Goal: Transaction & Acquisition: Purchase product/service

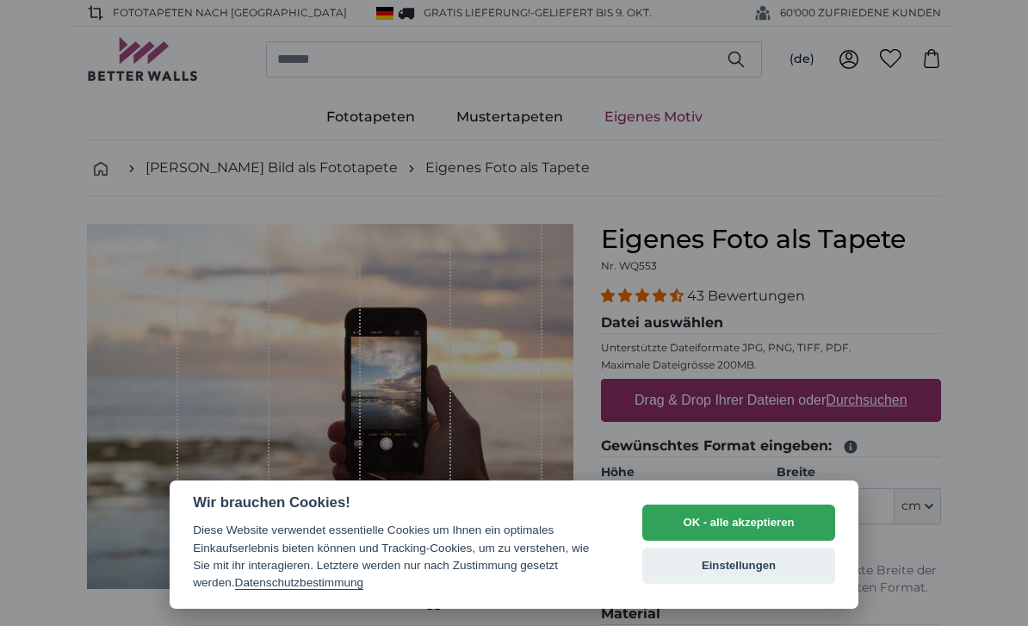
click at [774, 515] on button "OK - alle akzeptieren" at bounding box center [739, 523] width 193 height 36
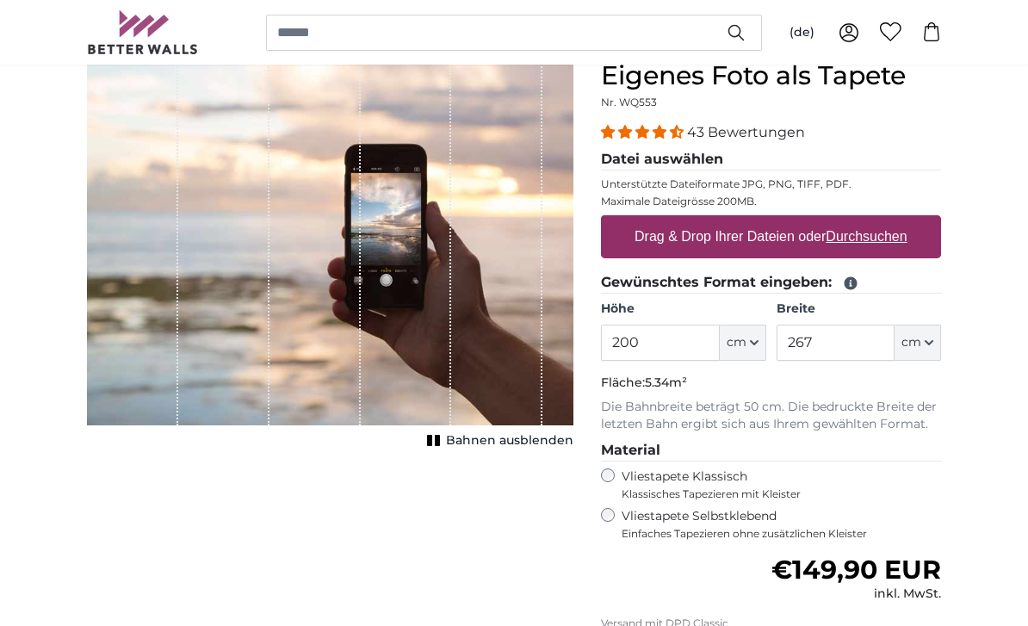
scroll to position [163, 0]
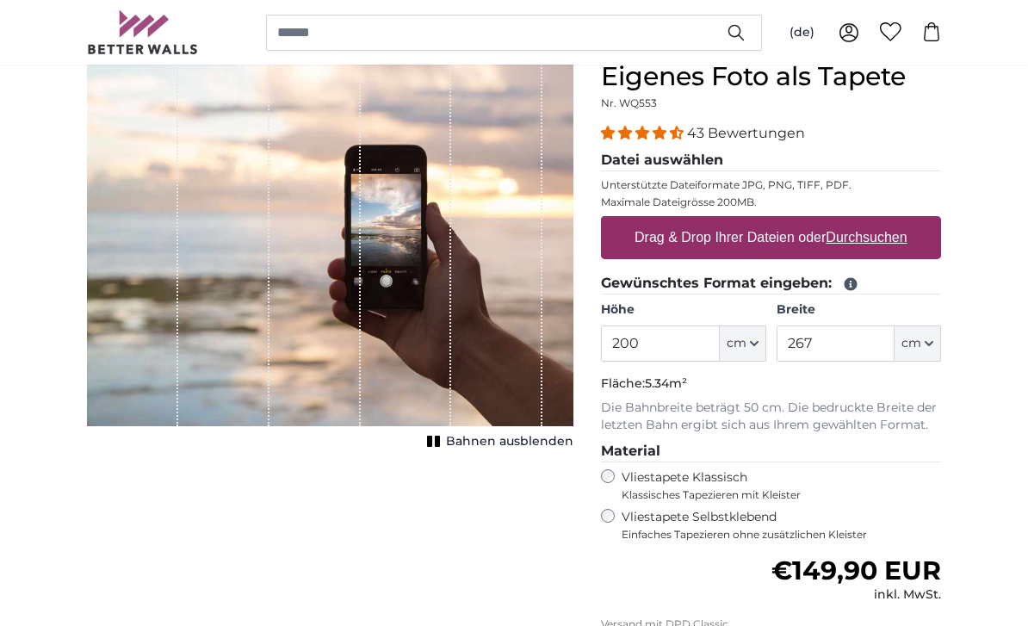
click at [886, 233] on u "Durchsuchen" at bounding box center [867, 237] width 81 height 15
click at [886, 221] on input "Drag & Drop Ihrer Dateien oder Durchsuchen" at bounding box center [771, 218] width 340 height 5
type input "**********"
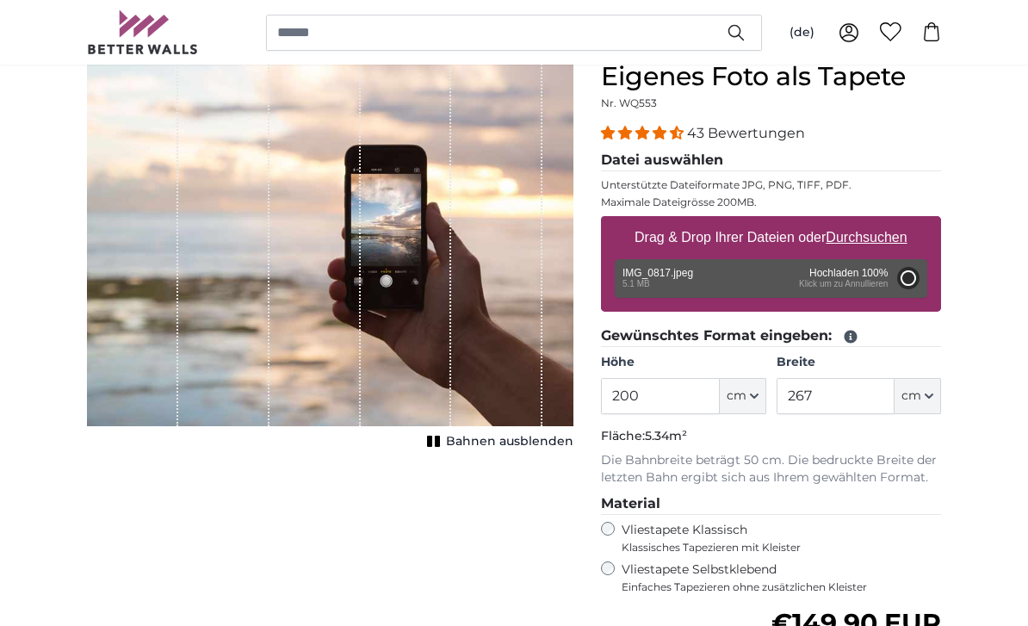
type input "150"
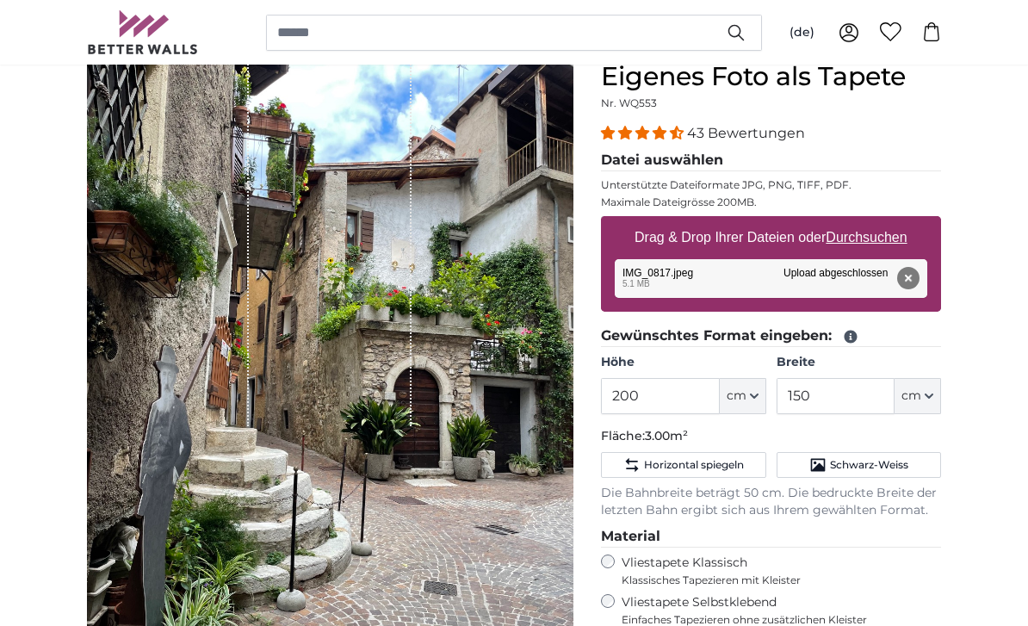
click at [724, 396] on button "cm" at bounding box center [743, 396] width 47 height 36
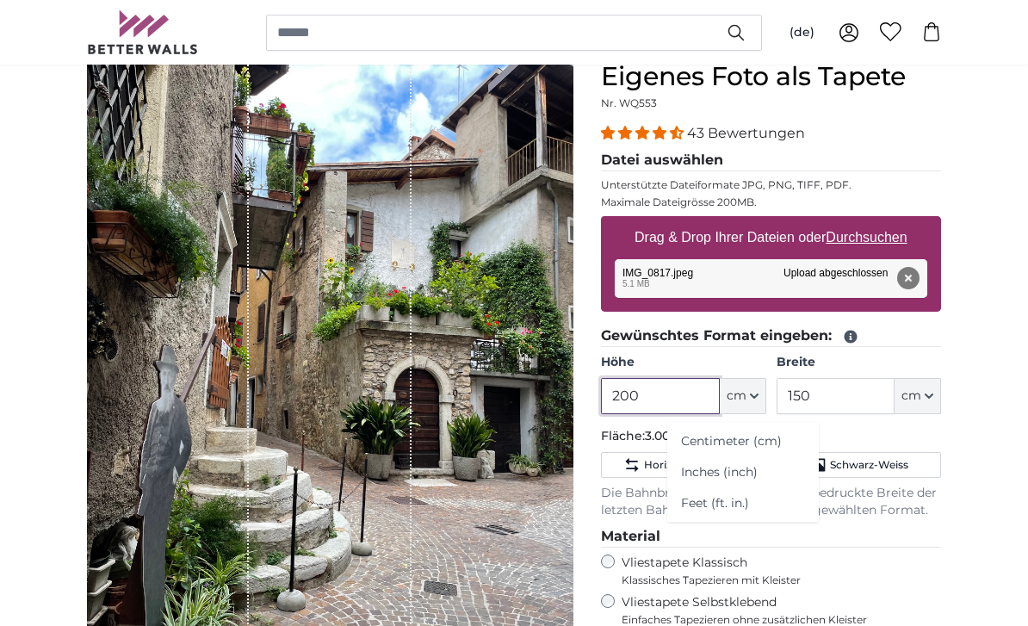
click at [645, 389] on input "200" at bounding box center [660, 396] width 118 height 36
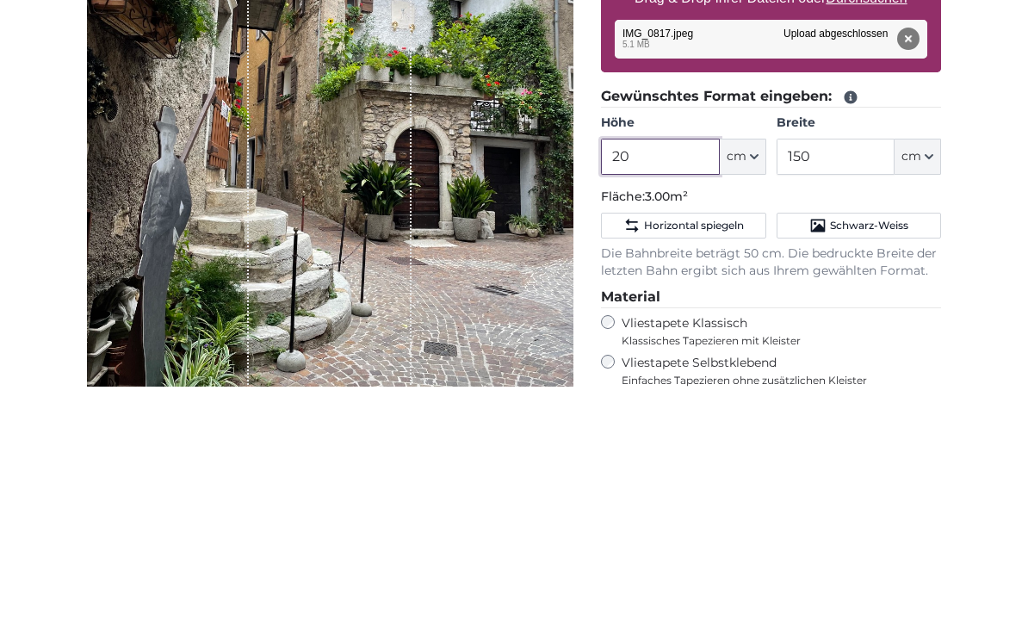
type input "2"
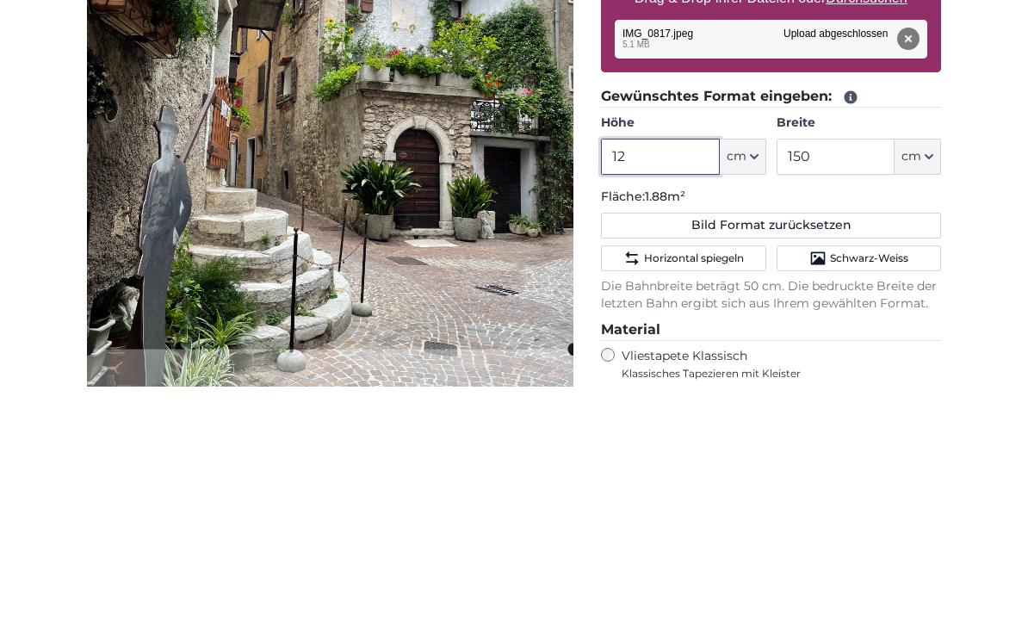
type input "1"
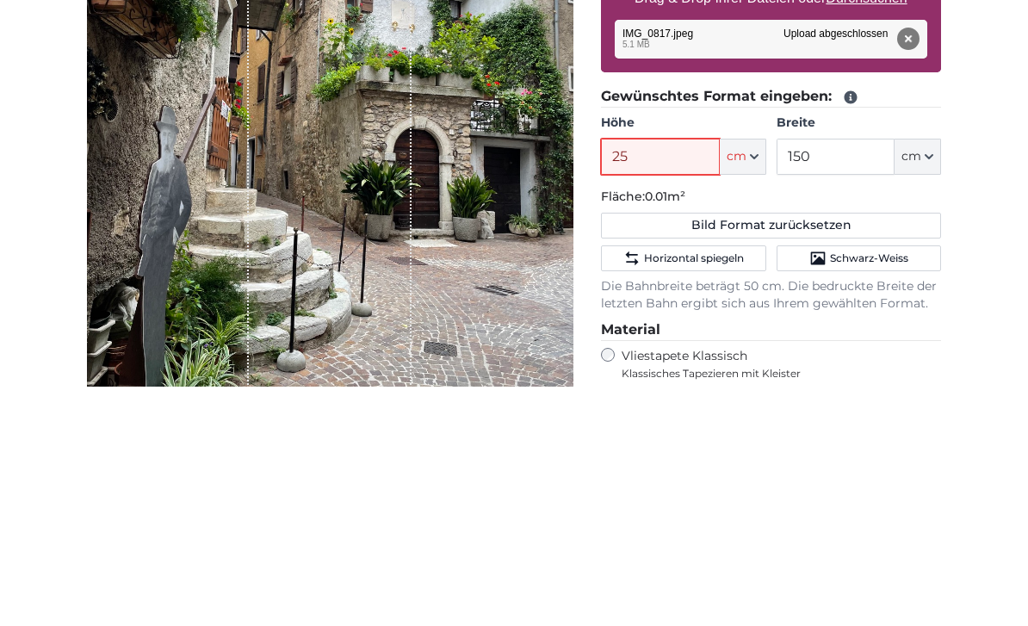
type input "250"
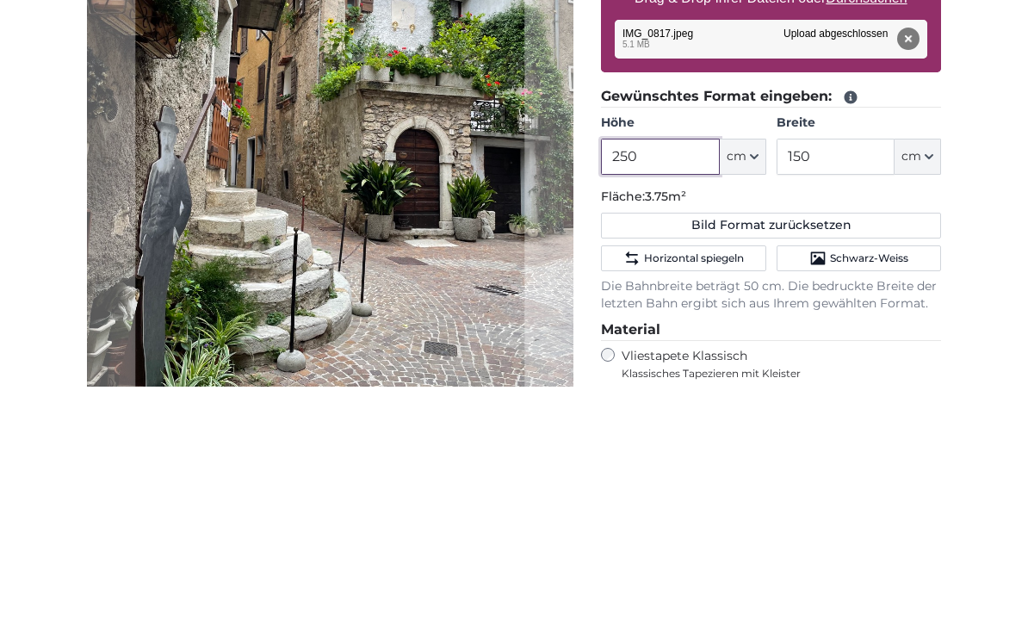
type input "250"
click at [831, 378] on input "150" at bounding box center [836, 396] width 118 height 36
type input "1"
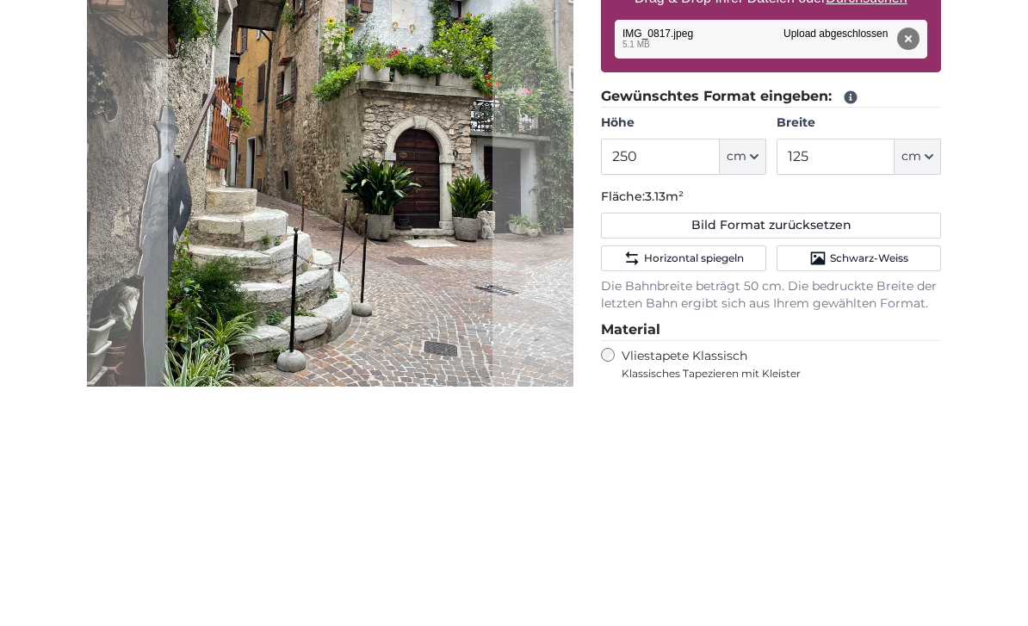
scroll to position [402, 0]
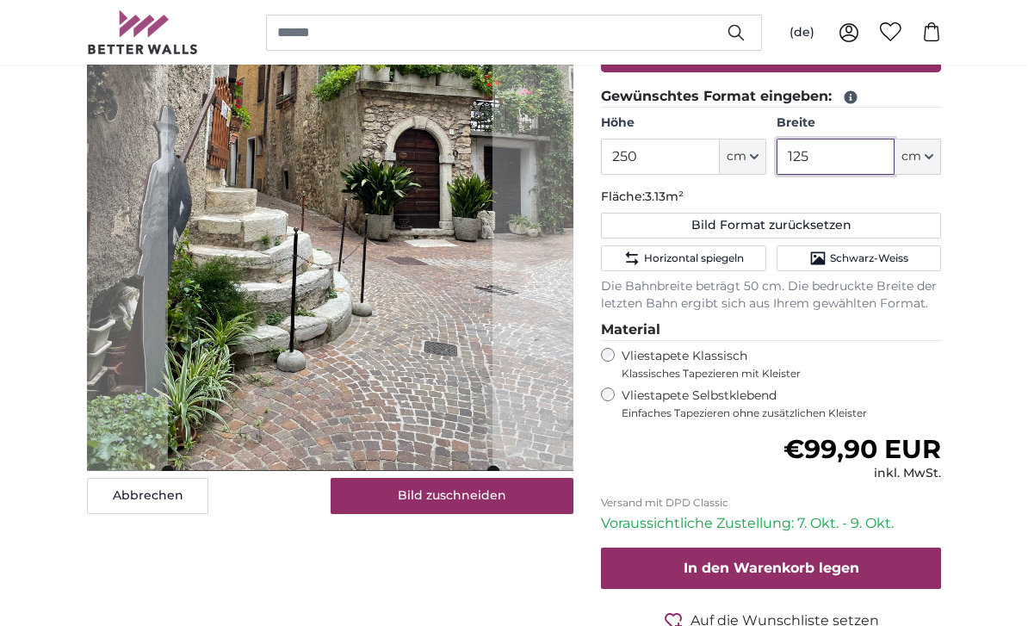
click at [160, 380] on img at bounding box center [330, 146] width 487 height 649
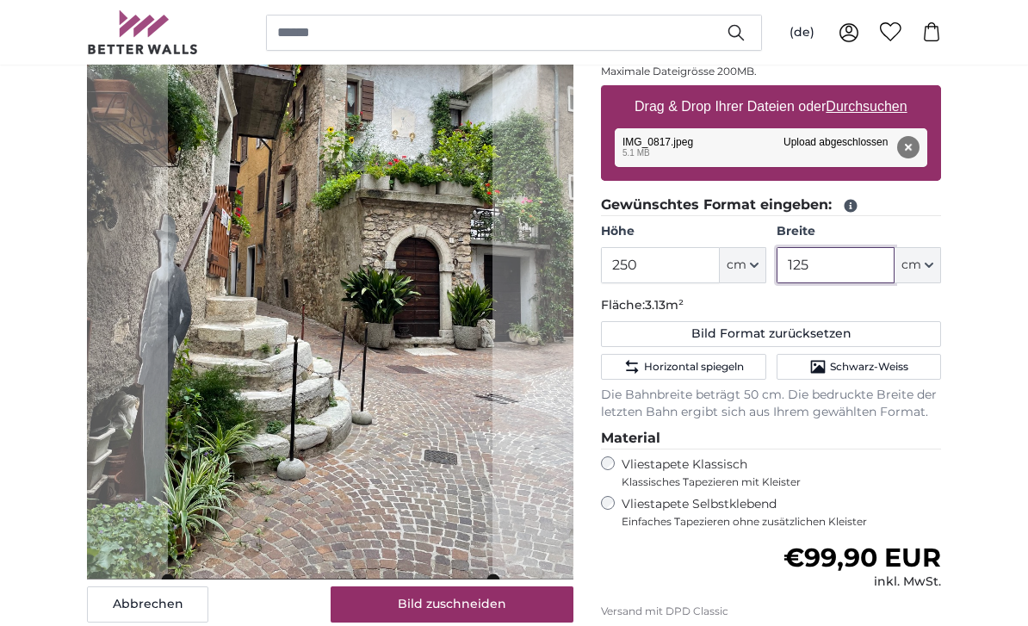
type input "125"
click at [396, 618] on button "Bild zuschneiden" at bounding box center [453, 605] width 244 height 36
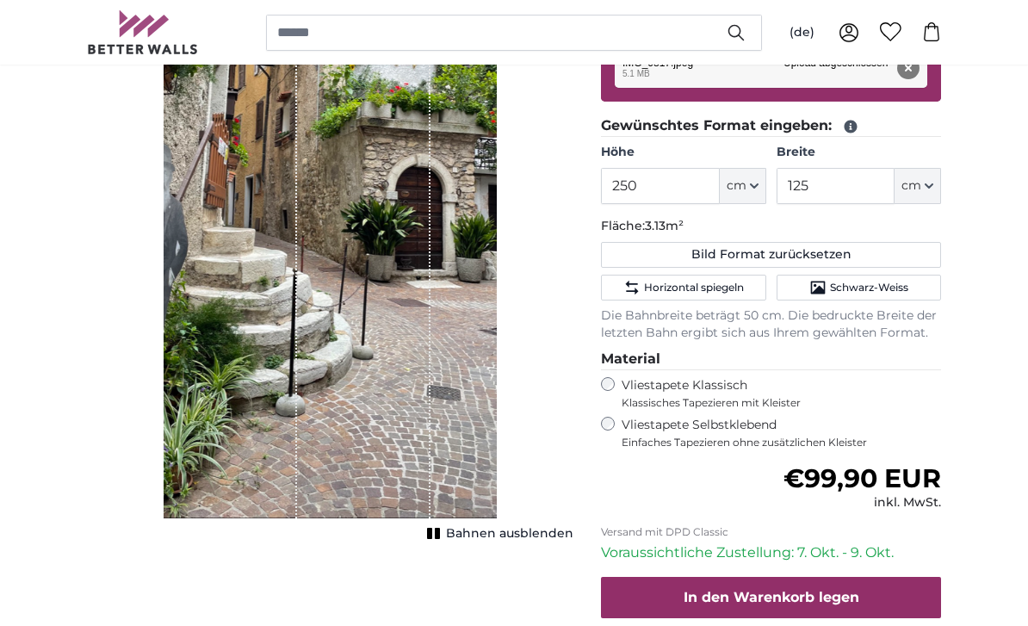
scroll to position [393, 0]
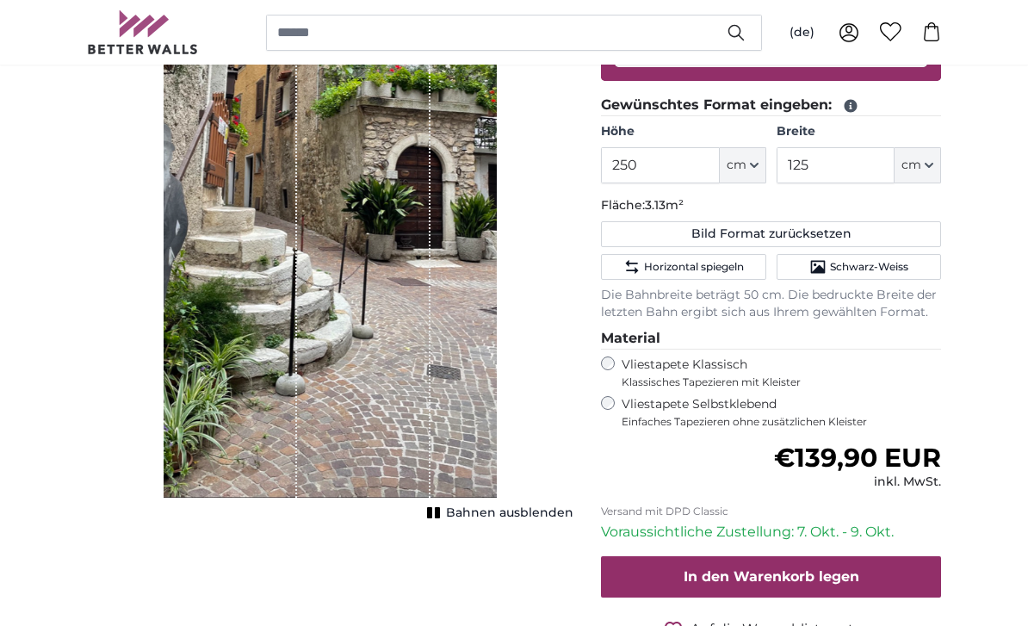
scroll to position [394, 0]
